Goal: Information Seeking & Learning: Find specific fact

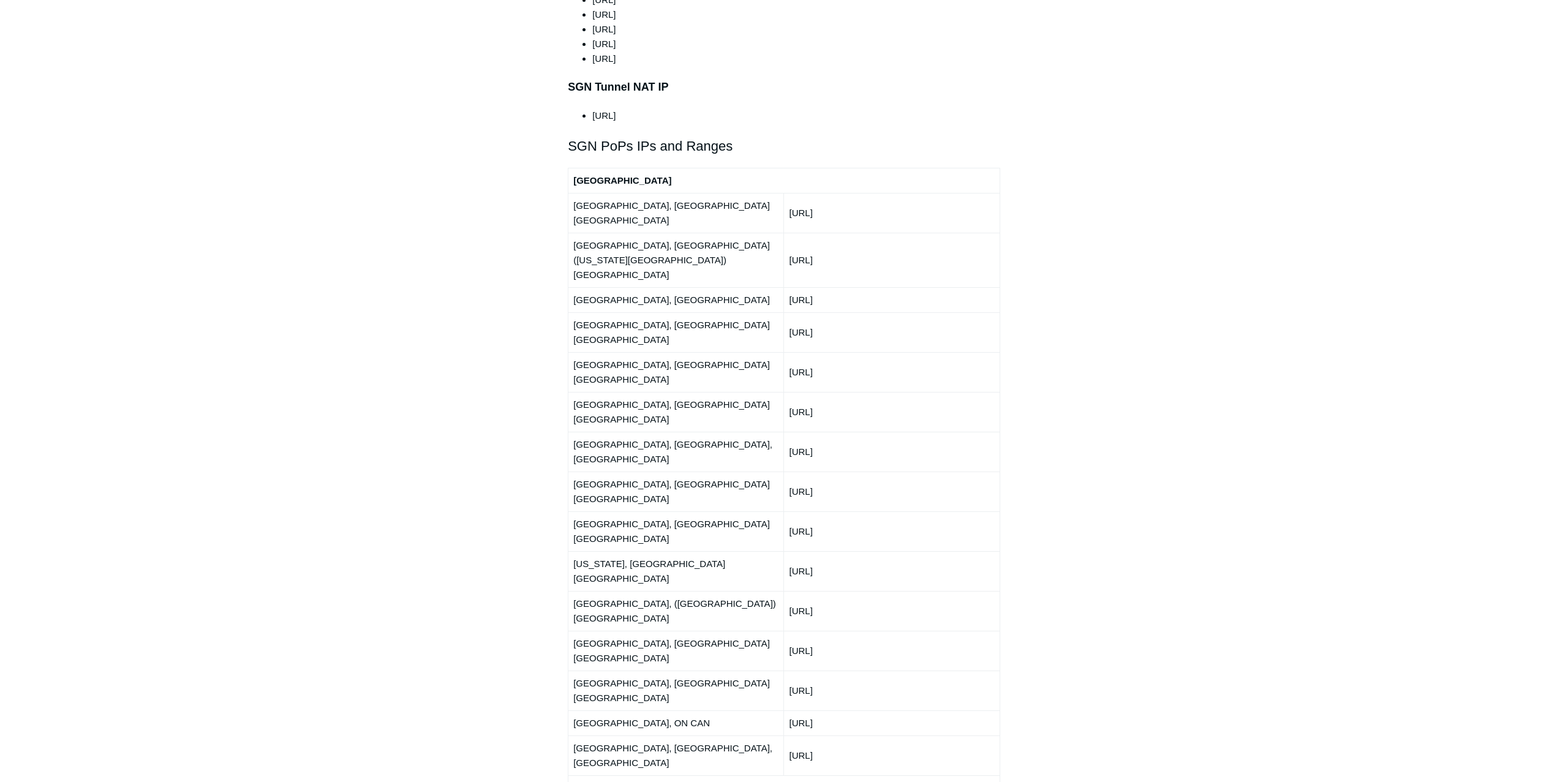
scroll to position [1366, 0]
drag, startPoint x: 869, startPoint y: 391, endPoint x: 786, endPoint y: 393, distance: 83.0
click at [786, 549] on td "[URL]" at bounding box center [892, 569] width 216 height 40
copy td "[URL]"
click at [864, 509] on td "[URL]" at bounding box center [892, 529] width 216 height 40
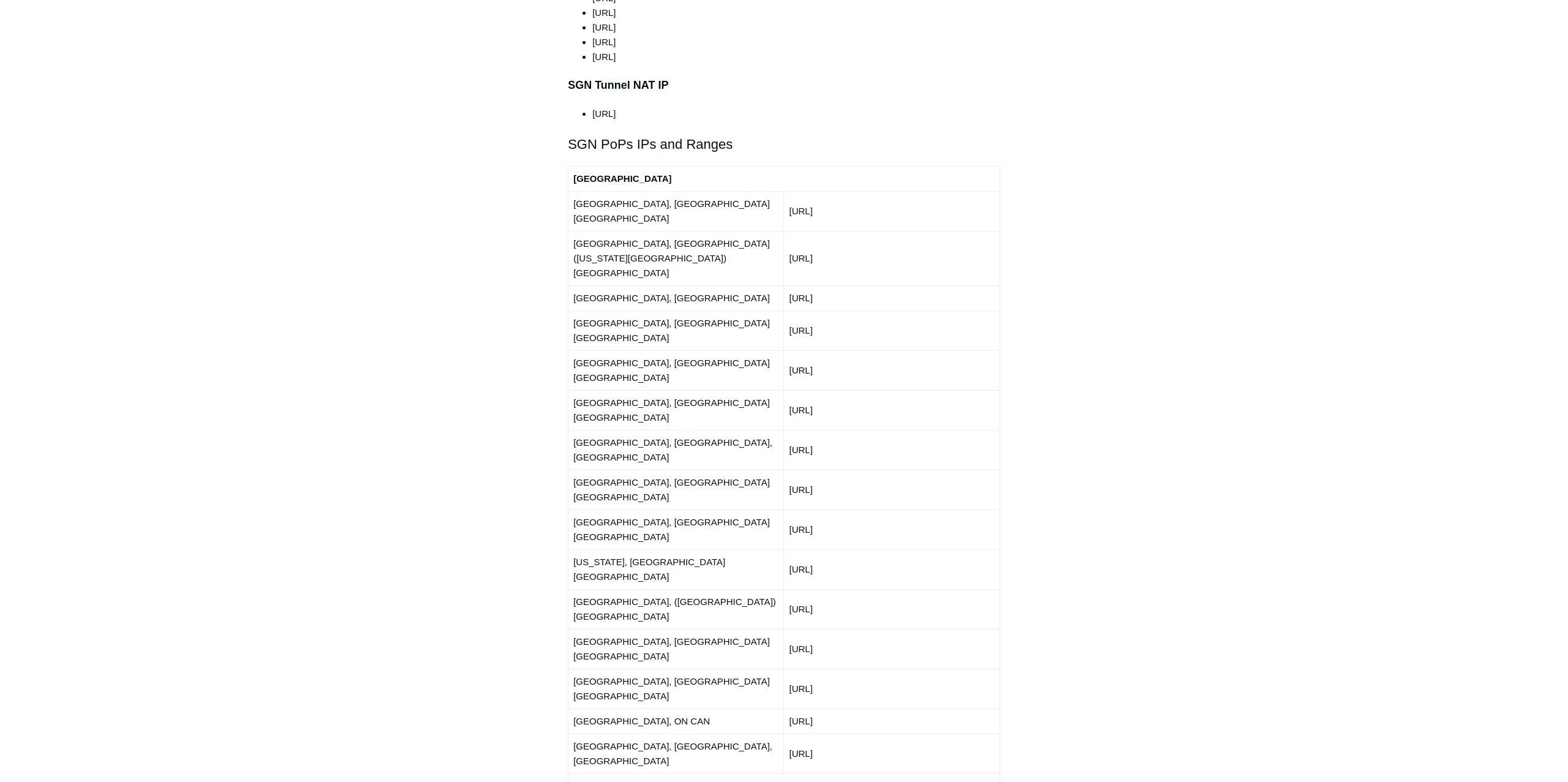
click at [860, 509] on td "[URL]" at bounding box center [892, 529] width 216 height 40
drag, startPoint x: 870, startPoint y: 366, endPoint x: 789, endPoint y: 368, distance: 81.0
click at [789, 509] on td "[URL]" at bounding box center [892, 529] width 216 height 40
copy td "[URL]"
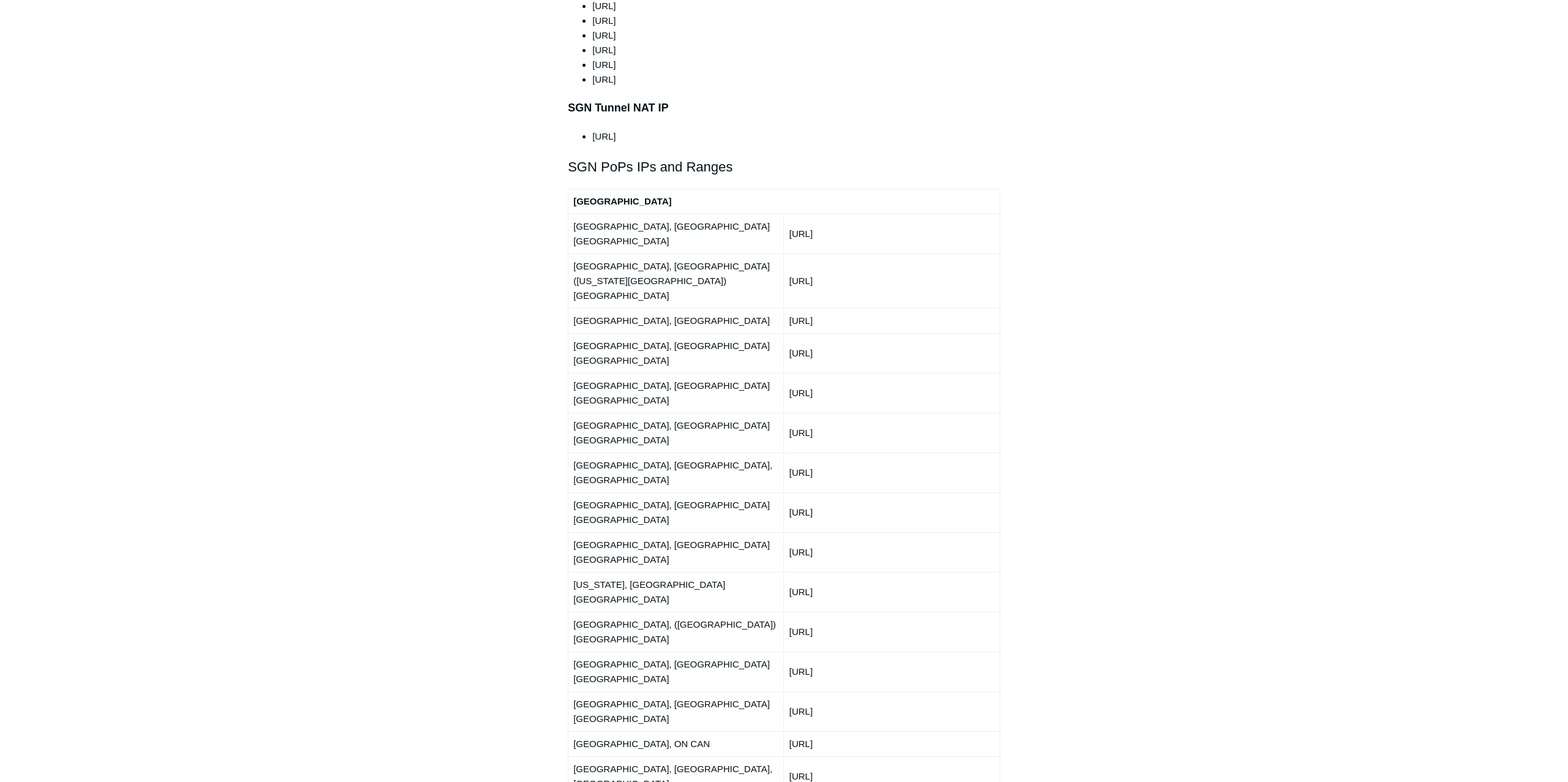
scroll to position [1341, 0]
drag, startPoint x: 864, startPoint y: 268, endPoint x: 782, endPoint y: 268, distance: 82.0
click at [782, 336] on tr "[GEOGRAPHIC_DATA], [GEOGRAPHIC_DATA] USA [URL]" at bounding box center [784, 356] width 432 height 40
copy tr "[URL]"
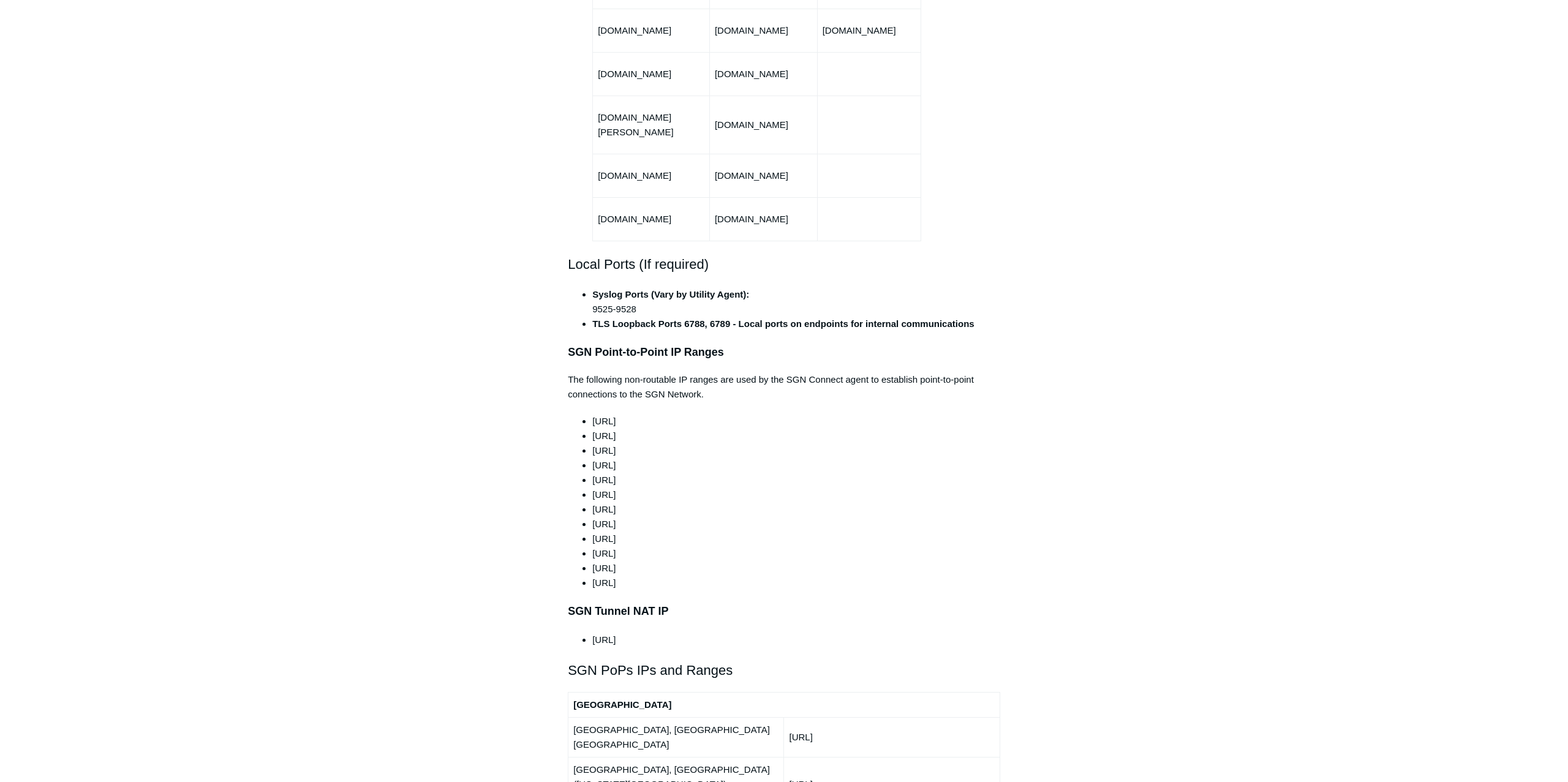
scroll to position [746, 0]
